Goal: Find contact information: Find contact information

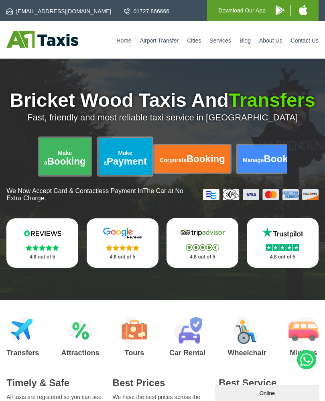
click at [314, 41] on link "Contact Us" at bounding box center [305, 40] width 28 height 6
